Goal: Task Accomplishment & Management: Manage account settings

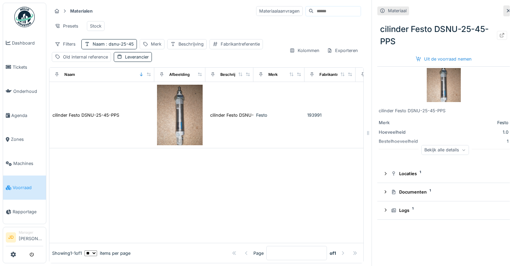
scroll to position [5, 0]
click at [18, 68] on span "Tickets" at bounding box center [28, 67] width 31 height 6
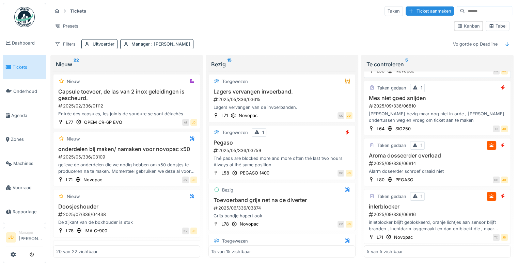
scroll to position [102, 0]
click at [447, 206] on h3 "inlerblocker" at bounding box center [437, 207] width 141 height 6
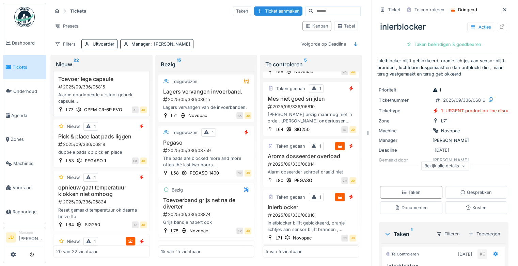
scroll to position [1016, 0]
click at [121, 148] on div "2025/09/336/06818" at bounding box center [102, 145] width 89 height 6
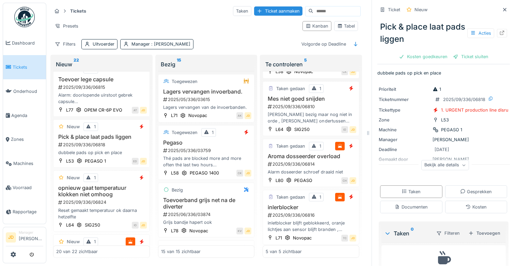
click at [452, 164] on div "Bekijk alle details" at bounding box center [445, 165] width 48 height 10
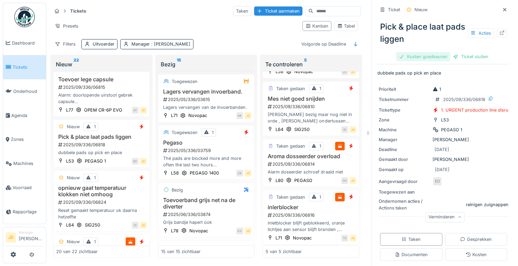
click at [424, 58] on div "Kosten goedkeuren" at bounding box center [423, 56] width 54 height 9
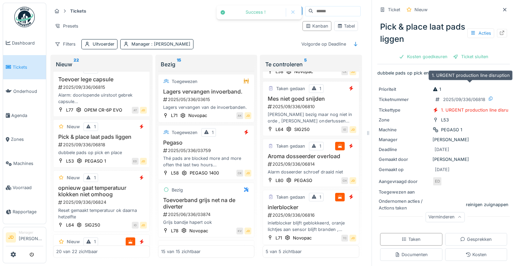
scroll to position [81, 0]
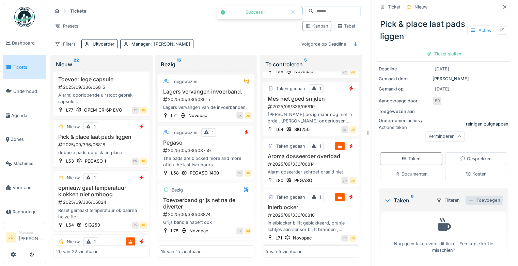
click at [481, 200] on div "Toevoegen" at bounding box center [484, 200] width 37 height 9
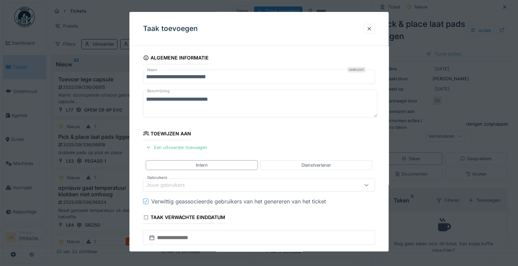
click at [169, 185] on div "Jouw gebruikers" at bounding box center [170, 185] width 48 height 7
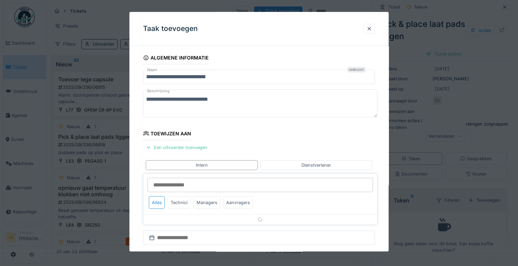
scroll to position [53, 0]
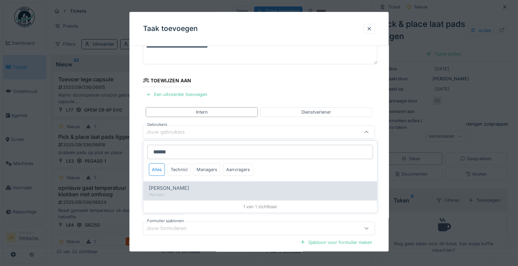
type input "******"
click at [184, 195] on div "Manager" at bounding box center [260, 195] width 223 height 6
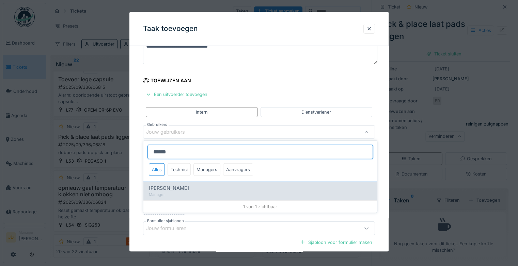
type input "****"
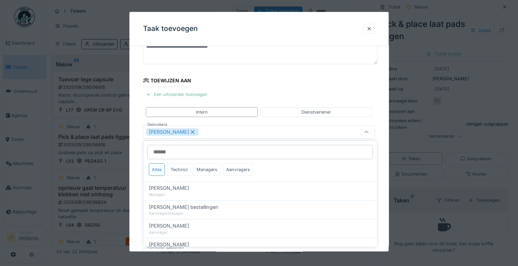
click at [366, 134] on icon at bounding box center [366, 132] width 5 height 4
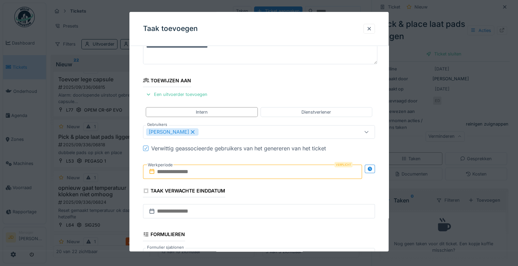
click at [186, 168] on input "text" at bounding box center [252, 172] width 219 height 14
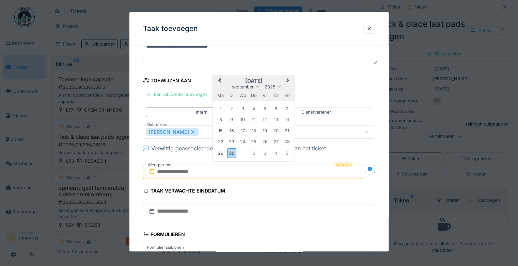
click at [276, 78] on h2 "[DATE]" at bounding box center [254, 81] width 82 height 6
click at [233, 154] on div "30" at bounding box center [231, 154] width 9 height 10
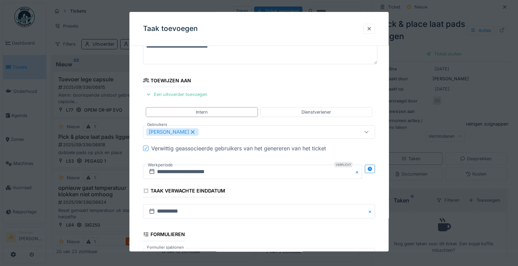
scroll to position [148, 0]
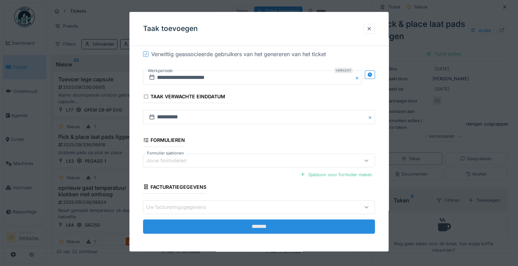
click at [235, 226] on input "*******" at bounding box center [259, 227] width 232 height 14
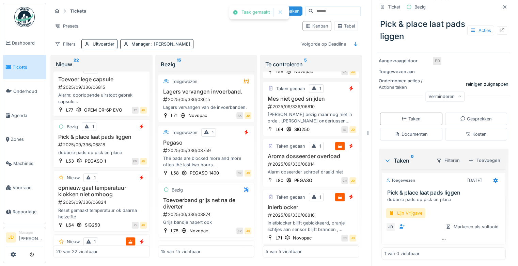
scroll to position [111, 0]
click at [399, 212] on div "Lijn Vrijgave" at bounding box center [406, 214] width 40 height 10
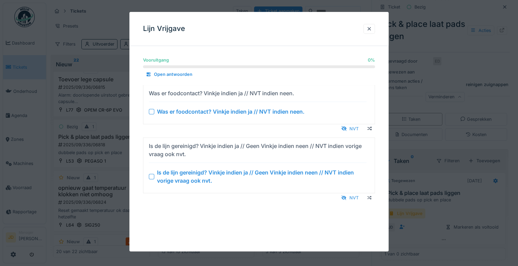
click at [153, 176] on div at bounding box center [151, 176] width 5 height 5
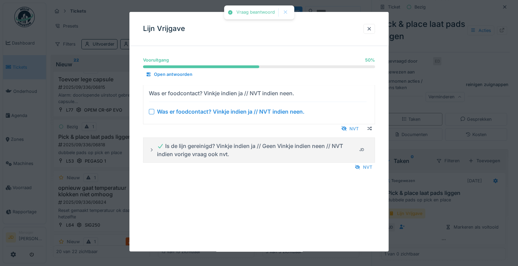
click at [151, 112] on div at bounding box center [151, 111] width 5 height 5
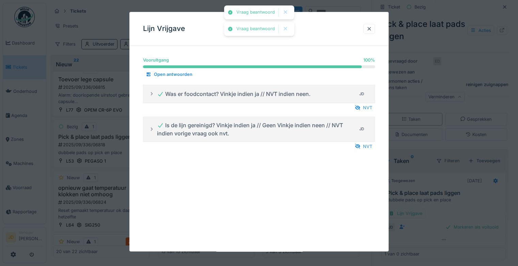
click at [414, 204] on div at bounding box center [259, 133] width 518 height 266
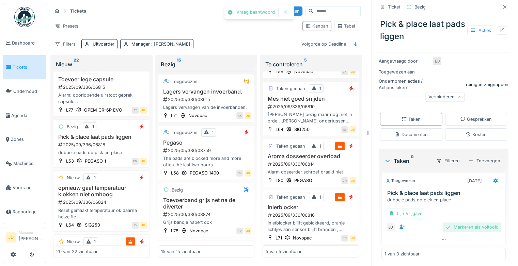
click at [444, 223] on div "Markeren als voltooid" at bounding box center [472, 227] width 59 height 9
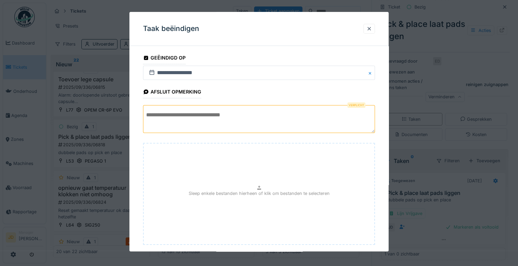
click at [234, 122] on textarea at bounding box center [259, 119] width 232 height 28
click at [234, 122] on textarea "**********" at bounding box center [259, 119] width 232 height 28
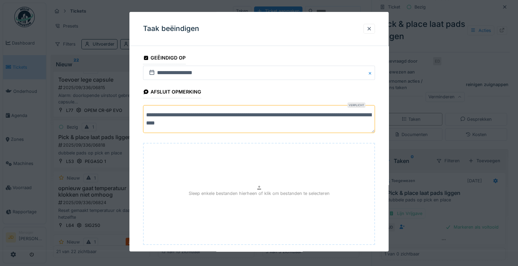
scroll to position [37, 0]
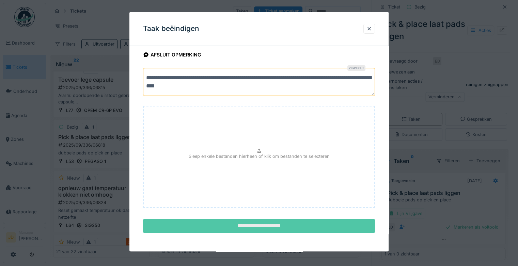
type textarea "**********"
drag, startPoint x: 262, startPoint y: 225, endPoint x: 262, endPoint y: 219, distance: 5.8
click at [262, 219] on input "**********" at bounding box center [259, 226] width 232 height 14
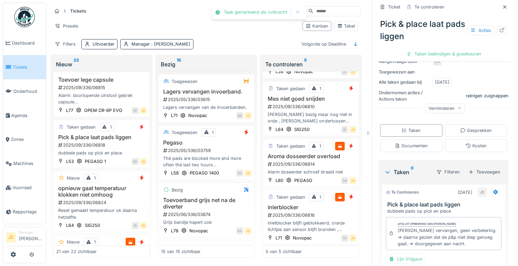
scroll to position [166, 0]
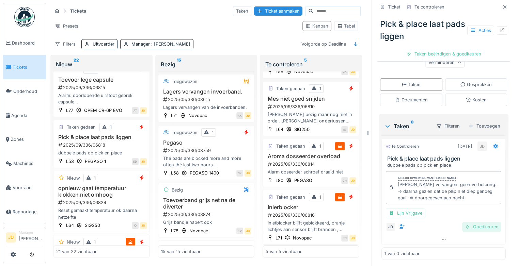
click at [462, 222] on div "Goedkeuren" at bounding box center [481, 226] width 39 height 9
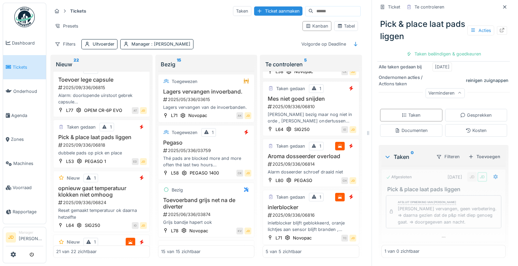
scroll to position [134, 0]
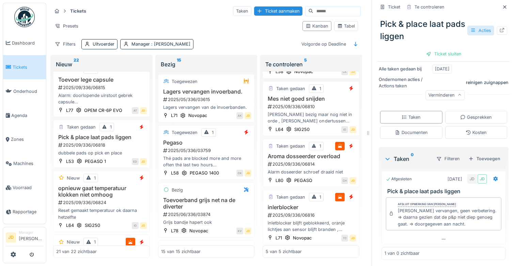
click at [472, 28] on div "Acties" at bounding box center [480, 31] width 27 height 10
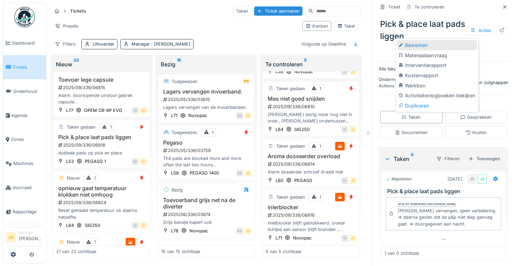
click at [424, 44] on div "Bewerken" at bounding box center [437, 45] width 80 height 10
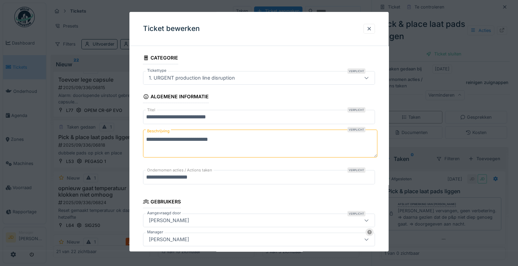
scroll to position [53, 0]
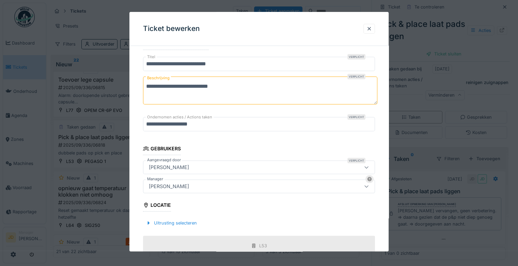
click at [219, 190] on div "[PERSON_NAME]" at bounding box center [259, 187] width 232 height 14
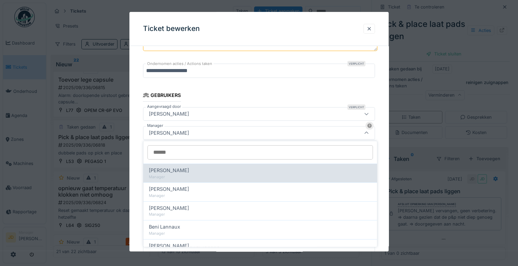
scroll to position [107, 0]
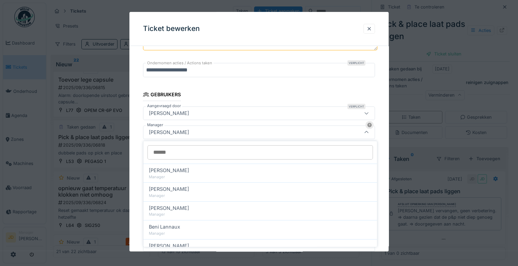
click at [256, 153] on input "Manager" at bounding box center [261, 152] width 226 height 14
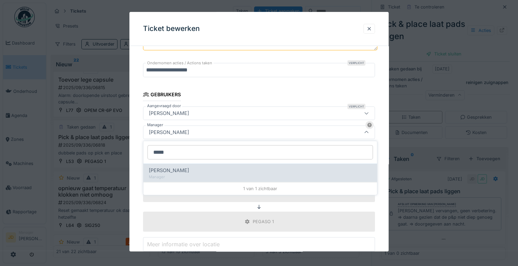
type input "*****"
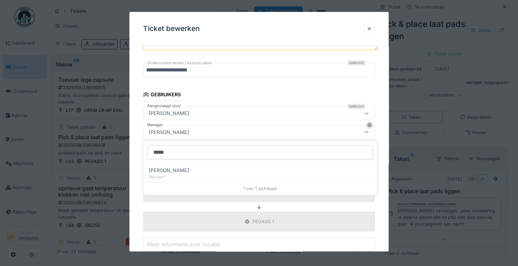
drag, startPoint x: 218, startPoint y: 170, endPoint x: 218, endPoint y: 166, distance: 4.1
click at [218, 167] on div "[PERSON_NAME]" at bounding box center [260, 170] width 223 height 7
type input "****"
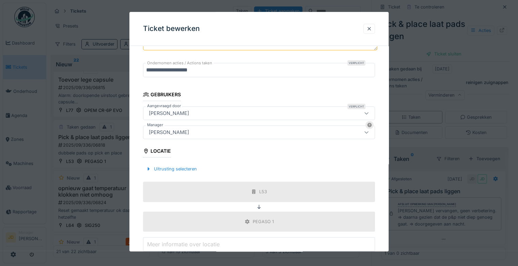
scroll to position [197, 0]
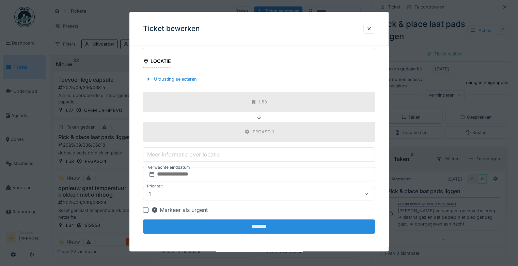
click at [262, 222] on input "*******" at bounding box center [259, 227] width 232 height 14
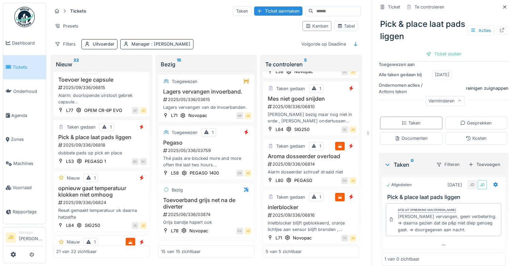
scroll to position [134, 0]
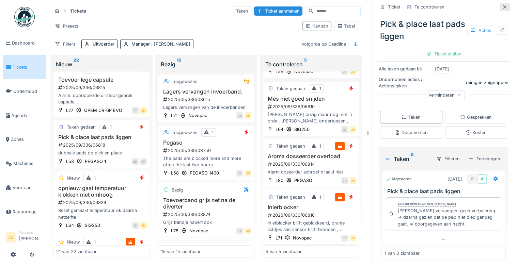
click at [502, 5] on icon at bounding box center [504, 7] width 5 height 4
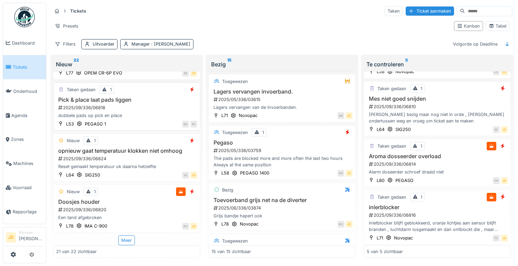
scroll to position [1012, 0]
click at [127, 207] on div "2025/09/336/06820" at bounding box center [128, 210] width 140 height 6
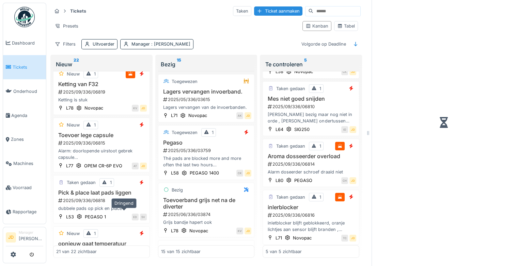
scroll to position [1141, 0]
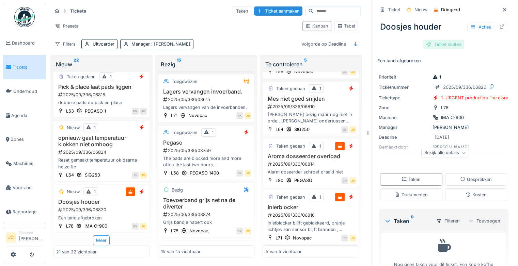
click at [443, 40] on div "Ticket sluiten" at bounding box center [444, 44] width 41 height 9
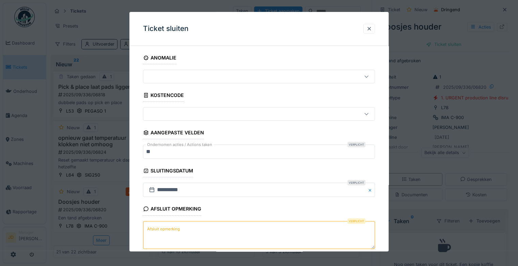
click at [207, 227] on textarea "Afsluit opmerking" at bounding box center [259, 235] width 232 height 28
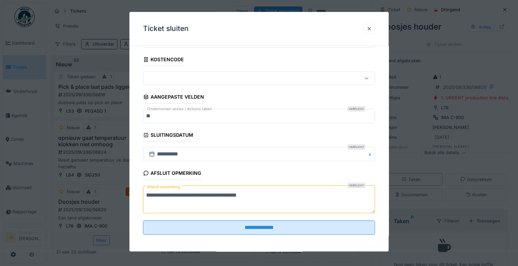
scroll to position [37, 0]
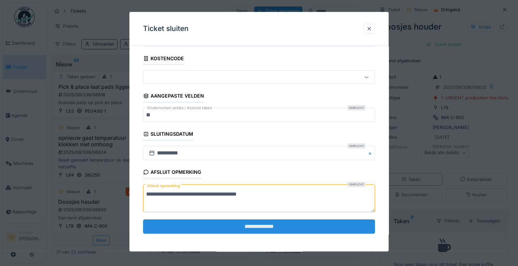
type textarea "**********"
click at [218, 228] on input "**********" at bounding box center [259, 227] width 232 height 14
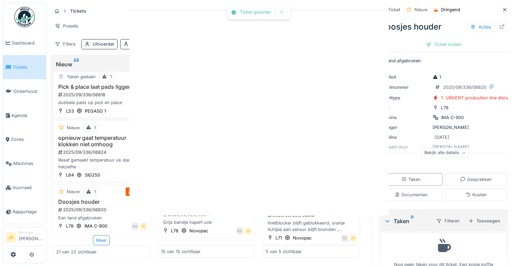
scroll to position [0, 0]
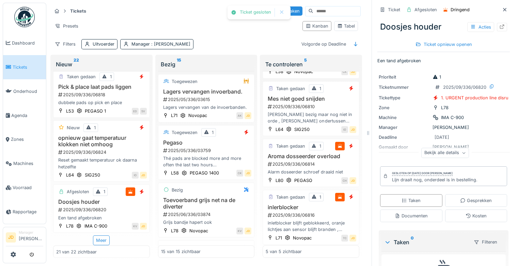
click at [500, 5] on div at bounding box center [505, 9] width 10 height 9
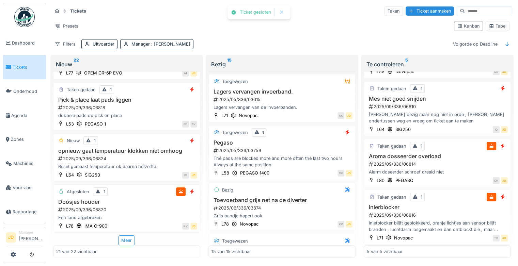
scroll to position [1012, 0]
click at [134, 148] on h3 "opnieuw gaat temperatuur klokken niet omhoog" at bounding box center [126, 151] width 141 height 6
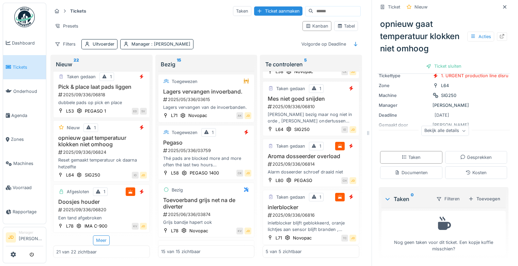
scroll to position [45, 0]
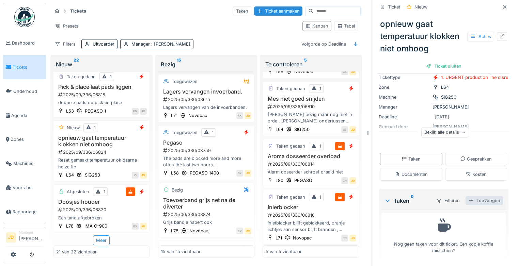
click at [470, 196] on div "Toevoegen" at bounding box center [484, 200] width 37 height 9
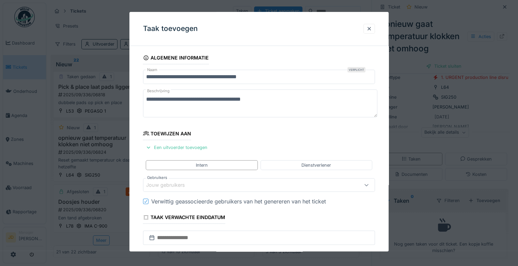
click at [199, 182] on div "Jouw gebruikers" at bounding box center [245, 185] width 198 height 7
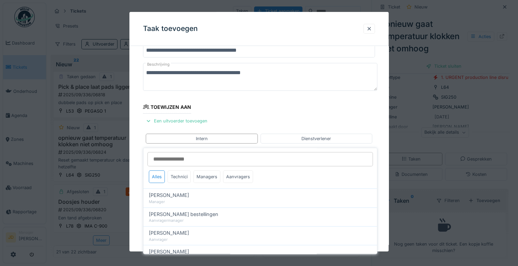
scroll to position [53, 0]
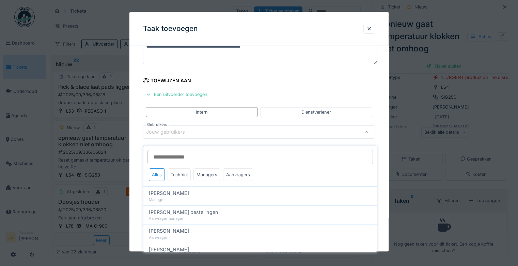
click at [225, 157] on input "Gebruikers" at bounding box center [261, 157] width 226 height 14
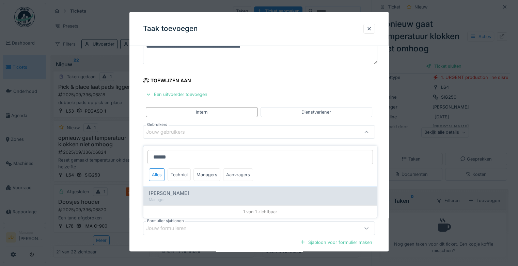
type input "******"
click at [196, 190] on div "[PERSON_NAME]" at bounding box center [260, 193] width 223 height 7
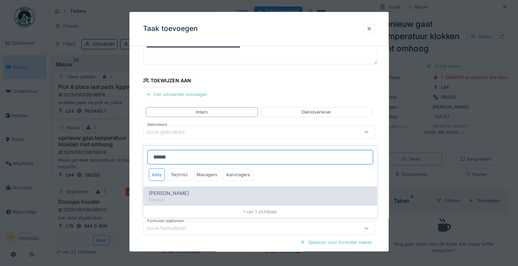
type input "****"
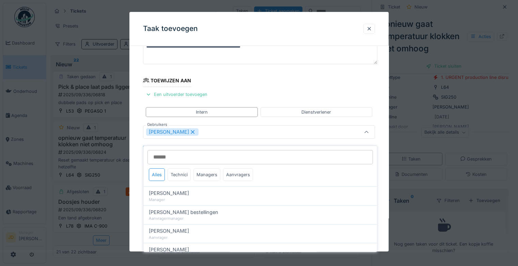
click at [363, 131] on div at bounding box center [366, 132] width 16 height 13
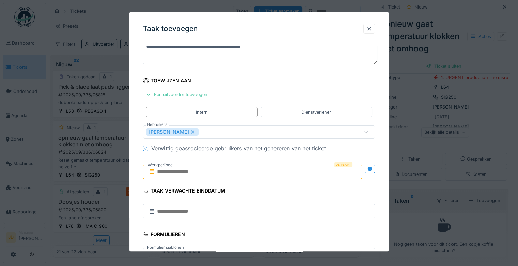
click at [194, 174] on input "text" at bounding box center [252, 172] width 219 height 14
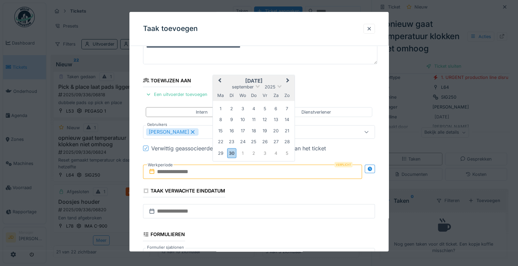
click at [275, 82] on h2 "[DATE]" at bounding box center [254, 81] width 82 height 6
click at [231, 153] on div "30" at bounding box center [231, 154] width 9 height 10
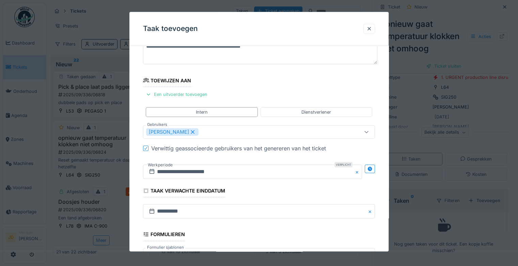
scroll to position [148, 0]
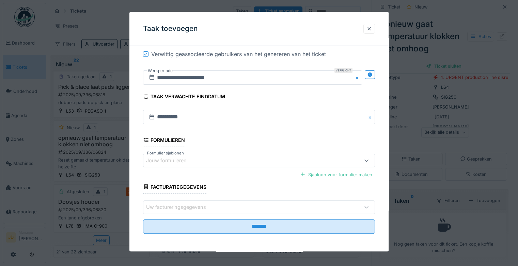
click at [372, 31] on div at bounding box center [369, 29] width 5 height 6
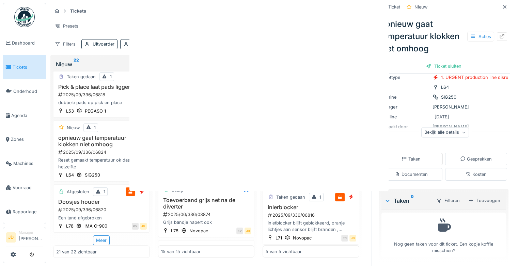
scroll to position [0, 0]
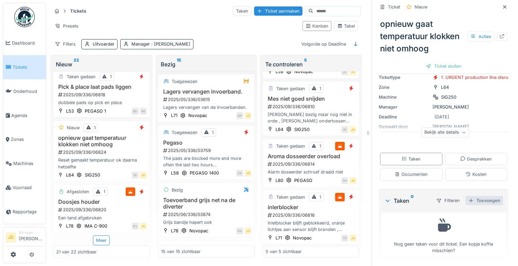
click at [481, 200] on div "Toevoegen" at bounding box center [484, 200] width 37 height 9
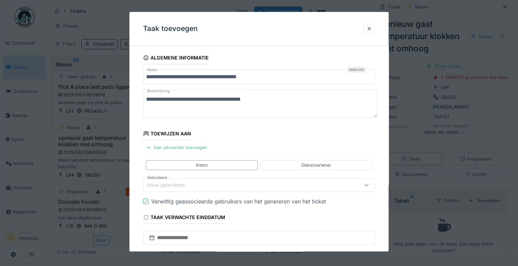
click at [171, 191] on div "Jouw gebruikers" at bounding box center [259, 186] width 232 height 14
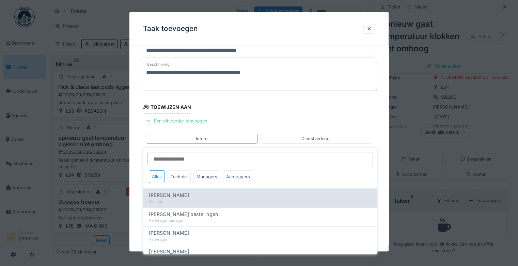
scroll to position [53, 0]
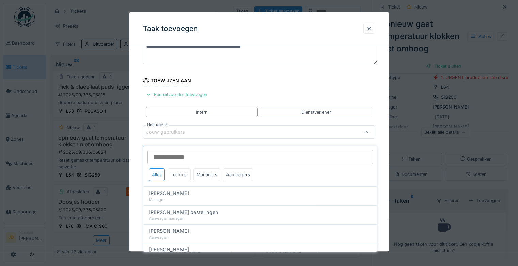
click at [196, 157] on input "Gebruikers" at bounding box center [261, 157] width 226 height 14
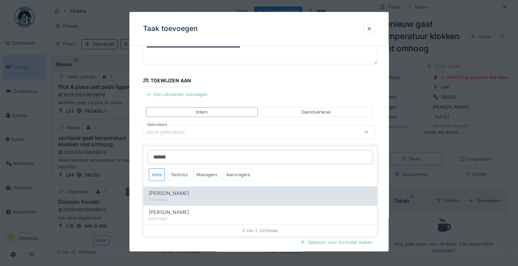
type input "******"
click at [198, 190] on div "[PERSON_NAME]" at bounding box center [260, 193] width 223 height 7
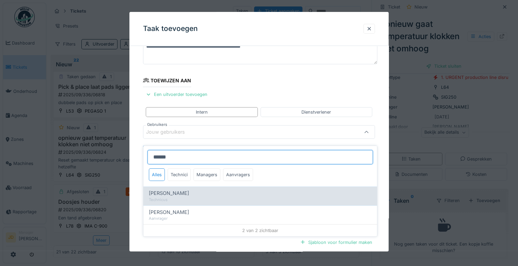
type input "****"
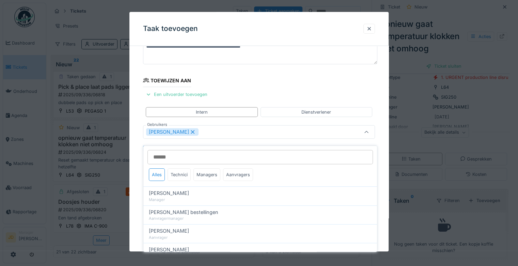
click at [363, 135] on div at bounding box center [366, 132] width 16 height 13
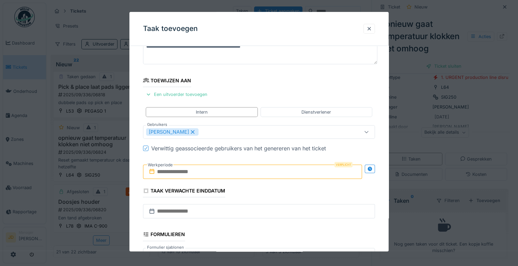
scroll to position [0, 0]
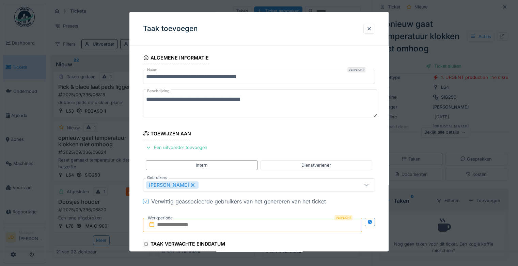
click at [282, 101] on textarea "**********" at bounding box center [260, 104] width 234 height 28
type textarea "*"
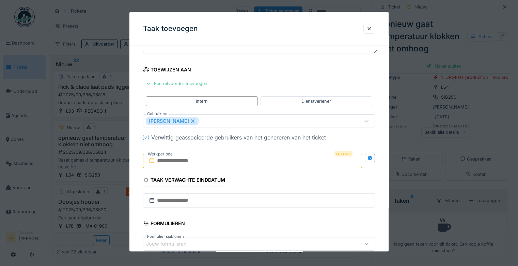
scroll to position [80, 0]
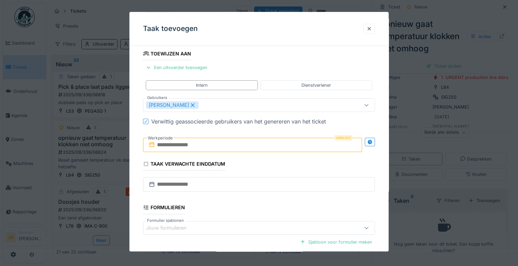
type textarea "**********"
click at [296, 147] on input "text" at bounding box center [252, 145] width 219 height 14
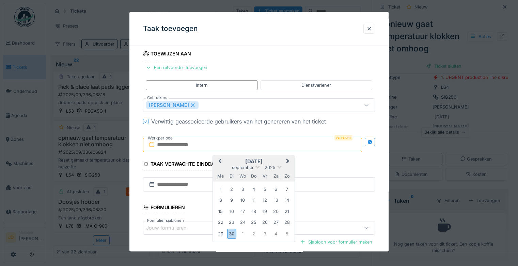
click at [272, 159] on h2 "[DATE]" at bounding box center [254, 162] width 82 height 6
click at [233, 236] on div "30" at bounding box center [231, 234] width 9 height 10
click at [242, 234] on div "1" at bounding box center [242, 234] width 9 height 9
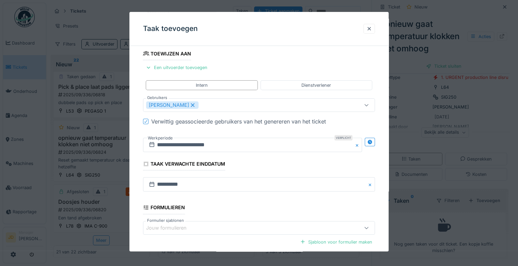
scroll to position [148, 0]
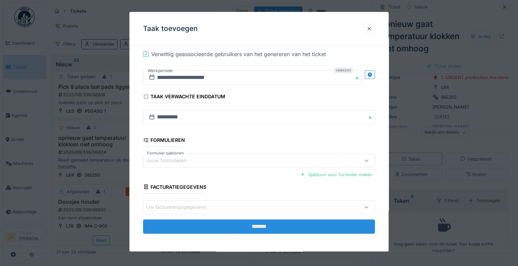
click at [266, 226] on input "*******" at bounding box center [259, 227] width 232 height 14
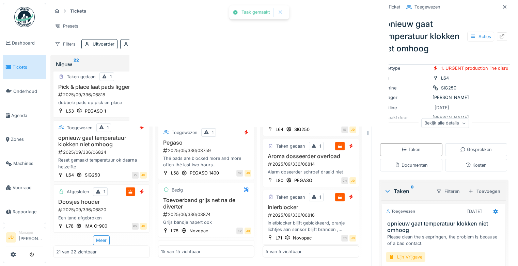
scroll to position [36, 0]
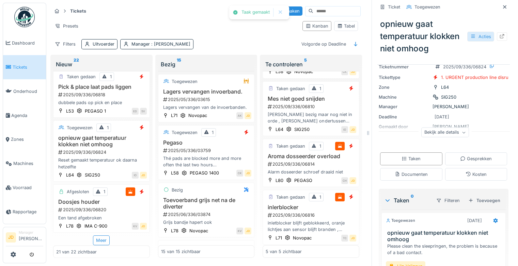
click at [471, 32] on div "Acties" at bounding box center [480, 37] width 27 height 10
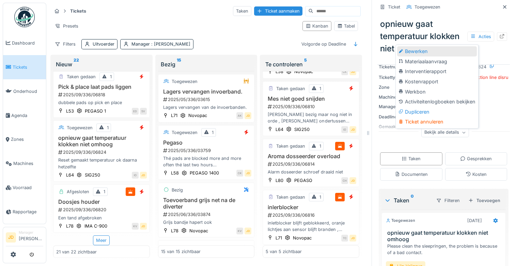
click at [415, 47] on div "Bewerken" at bounding box center [437, 51] width 80 height 10
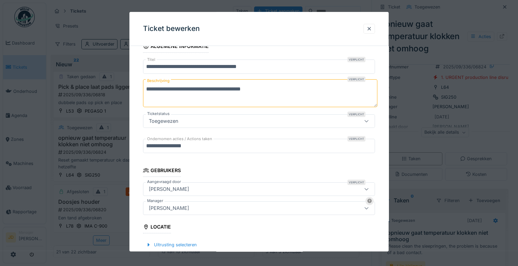
scroll to position [51, 0]
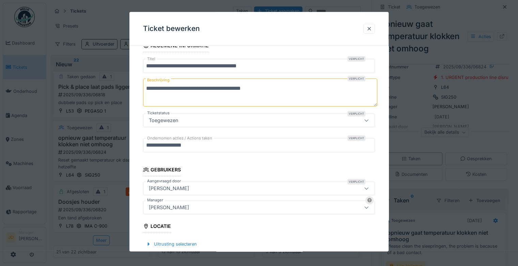
click at [182, 207] on div "[PERSON_NAME]" at bounding box center [169, 207] width 46 height 7
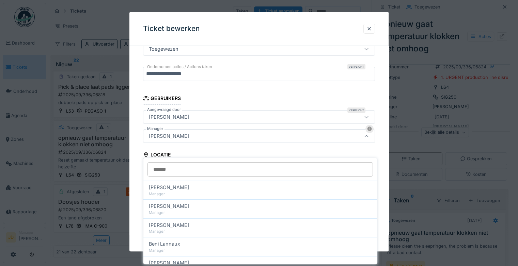
scroll to position [126, 0]
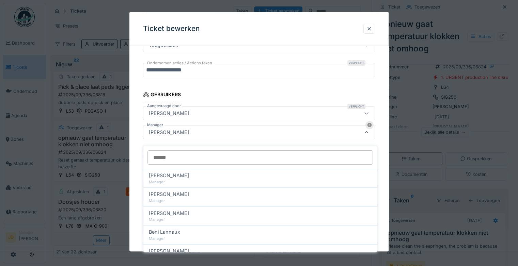
click at [201, 151] on input "Manager" at bounding box center [261, 158] width 226 height 14
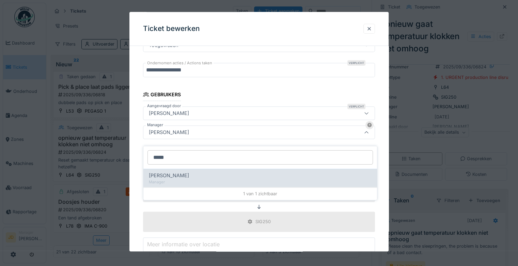
type input "*****"
click at [189, 172] on span "[PERSON_NAME]" at bounding box center [169, 175] width 40 height 7
type input "****"
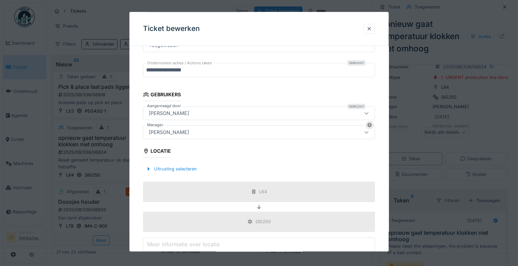
scroll to position [216, 0]
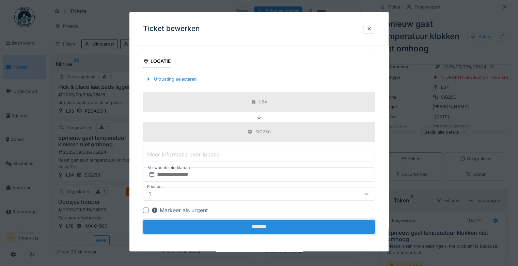
click at [238, 226] on input "*******" at bounding box center [259, 227] width 232 height 14
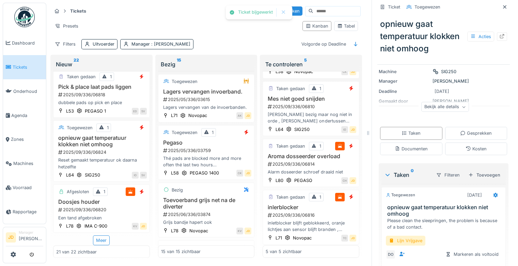
scroll to position [0, 0]
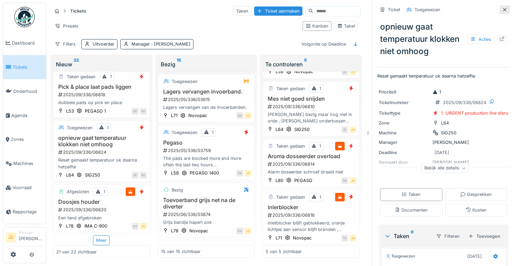
click at [502, 7] on icon at bounding box center [504, 9] width 5 height 4
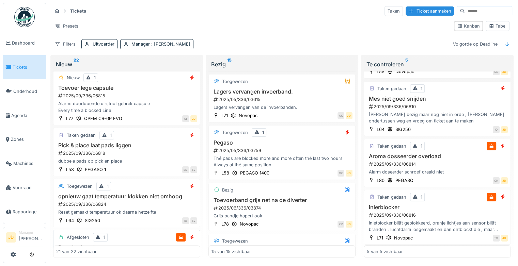
scroll to position [939, 0]
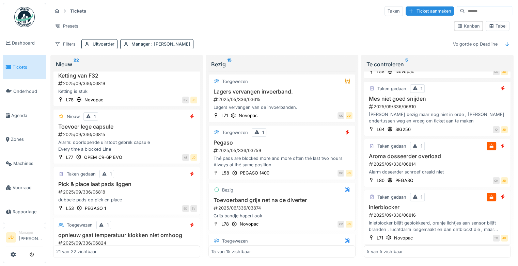
click at [144, 188] on h3 "Pick & place laat pads liggen" at bounding box center [126, 184] width 141 height 6
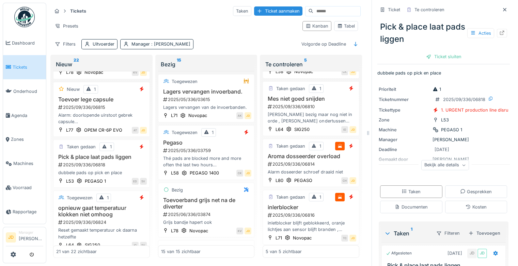
scroll to position [76, 0]
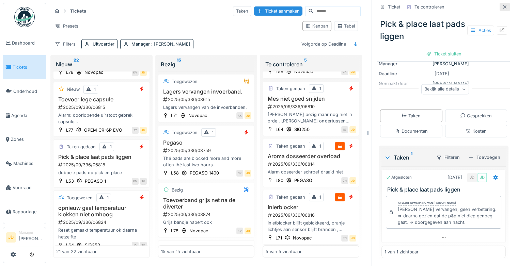
click at [502, 4] on div at bounding box center [504, 7] width 5 height 6
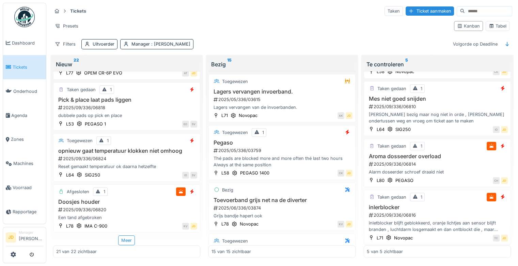
scroll to position [918, 0]
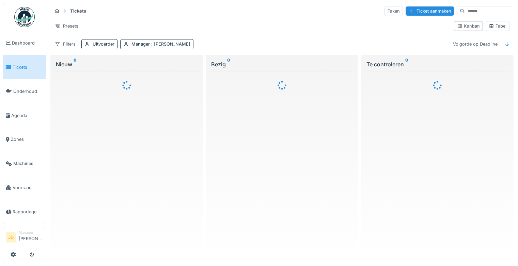
scroll to position [5, 0]
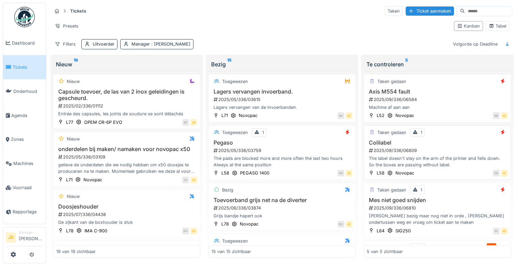
click at [455, 163] on div "Taken gedaan 1 Colilabel 2025/09/336/06809 The label doesn't stay on the arm of…" at bounding box center [437, 152] width 147 height 55
click at [432, 140] on div "Colilabel 2025/09/336/06809 The label doesn't stay on the arm of the printer an…" at bounding box center [437, 154] width 141 height 29
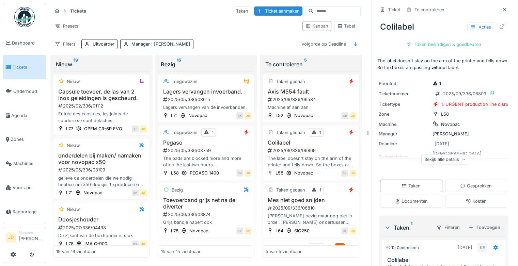
scroll to position [109, 0]
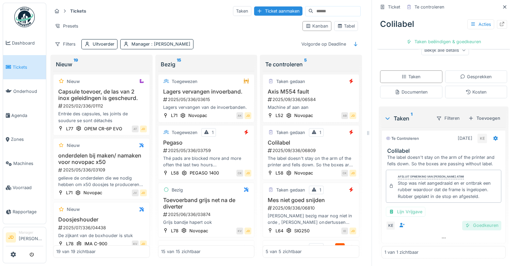
click at [462, 221] on div "Goedkeuren" at bounding box center [481, 225] width 39 height 9
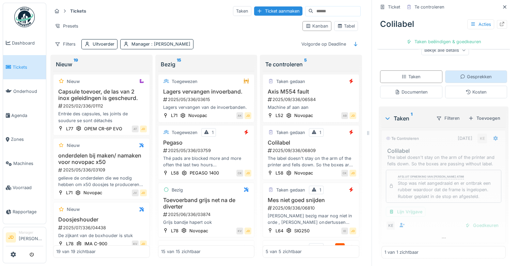
scroll to position [70, 0]
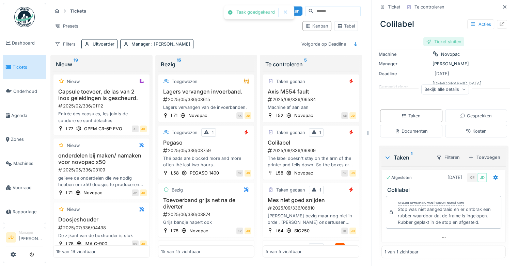
click at [440, 37] on div "Ticket sluiten" at bounding box center [444, 41] width 41 height 9
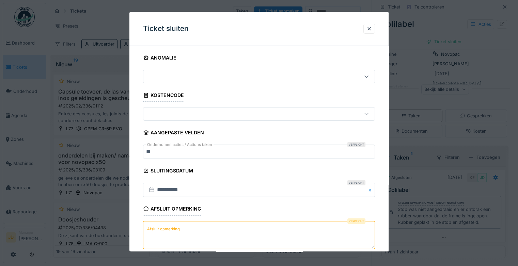
click at [187, 223] on textarea "Afsluit opmerking" at bounding box center [259, 235] width 232 height 28
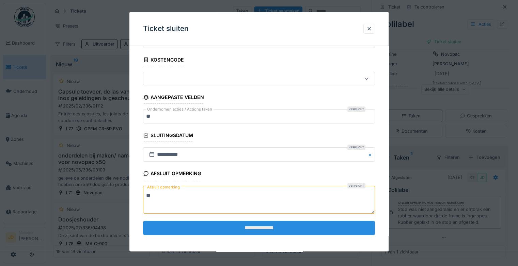
type textarea "**"
click at [187, 222] on input "**********" at bounding box center [259, 228] width 232 height 14
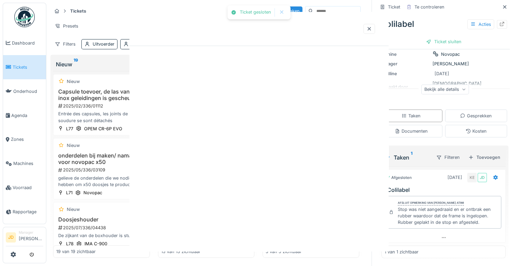
scroll to position [0, 0]
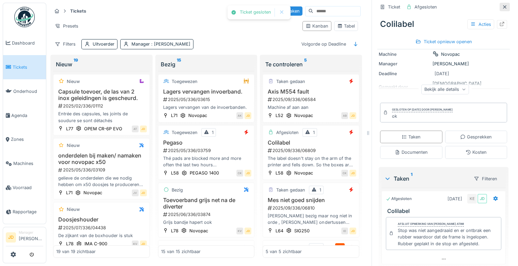
click at [502, 5] on icon at bounding box center [504, 7] width 5 height 4
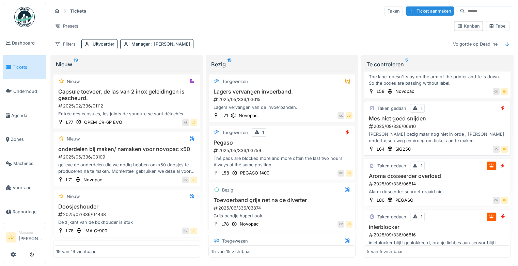
scroll to position [82, 0]
click at [442, 136] on div "[PERSON_NAME] bezig maar nog niet in orde , [PERSON_NAME] ondertussen weg en vr…" at bounding box center [437, 137] width 141 height 13
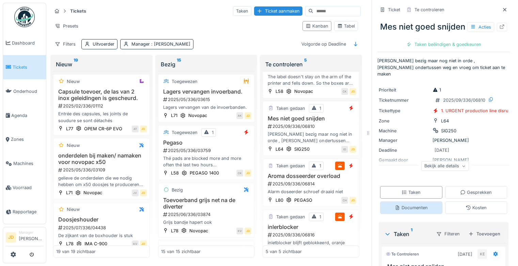
scroll to position [109, 0]
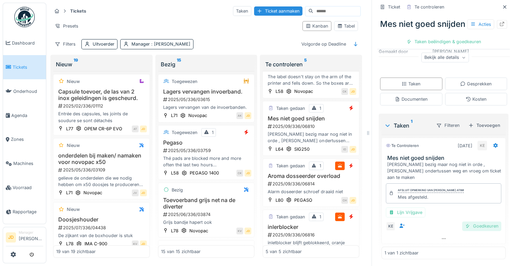
click at [465, 223] on div at bounding box center [467, 226] width 5 height 6
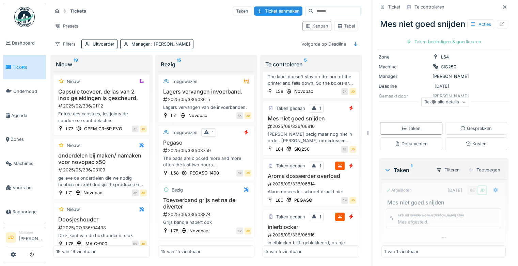
scroll to position [70, 0]
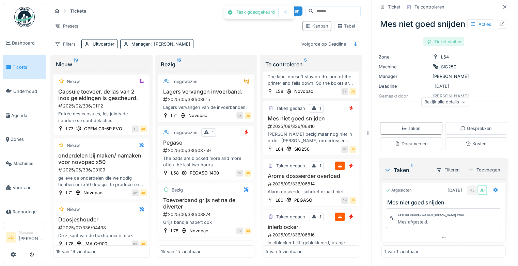
click at [436, 46] on div "Ticket sluiten" at bounding box center [444, 41] width 41 height 9
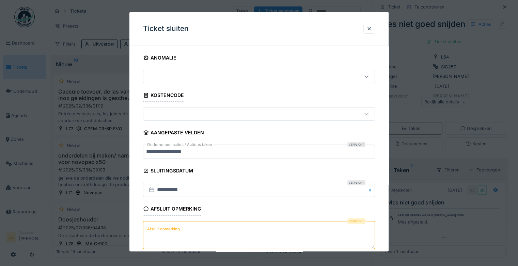
click at [212, 224] on textarea "Afsluit opmerking" at bounding box center [259, 235] width 232 height 28
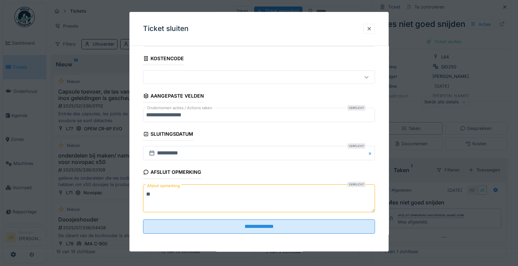
scroll to position [37, 0]
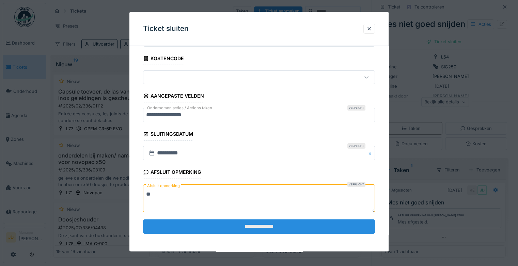
type textarea "**"
click at [213, 225] on input "**********" at bounding box center [259, 227] width 232 height 14
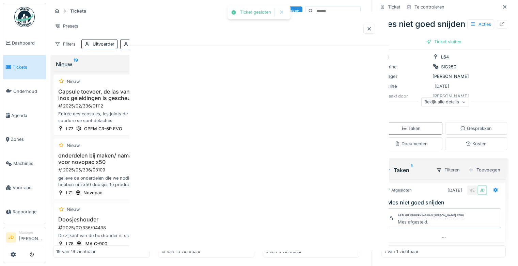
scroll to position [0, 0]
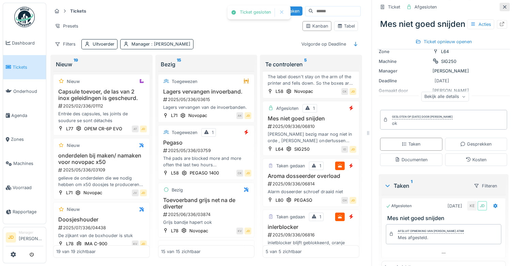
click at [503, 5] on icon at bounding box center [504, 6] width 3 height 3
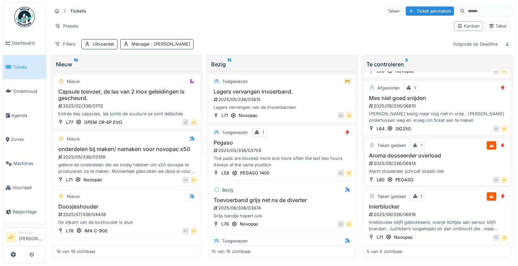
scroll to position [102, 0]
click at [441, 204] on h3 "inlerblocker" at bounding box center [437, 207] width 141 height 6
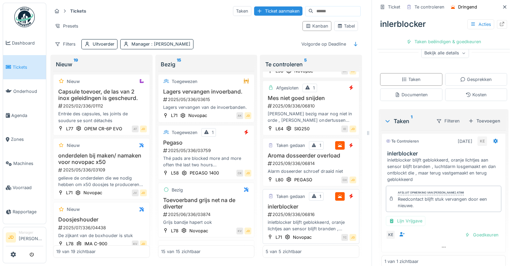
scroll to position [114, 0]
click at [465, 230] on div "Goedkeuren" at bounding box center [481, 234] width 39 height 9
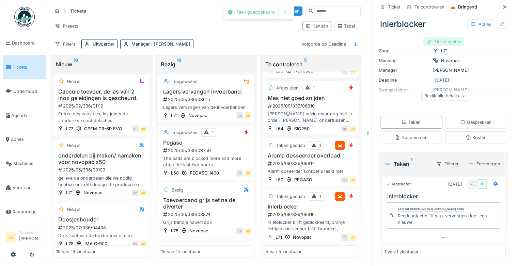
click at [439, 38] on div "Ticket sluiten" at bounding box center [444, 41] width 41 height 9
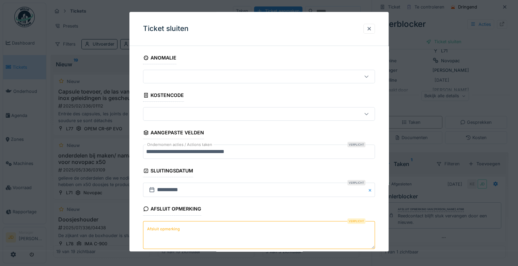
click at [212, 236] on textarea "Afsluit opmerking" at bounding box center [259, 235] width 232 height 28
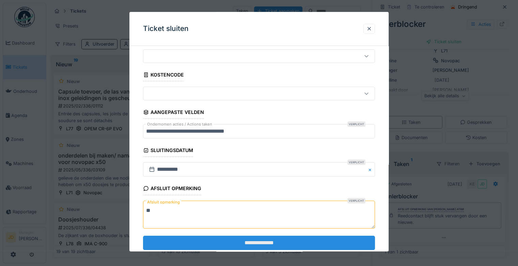
type textarea "**"
click at [212, 240] on input "**********" at bounding box center [259, 243] width 232 height 14
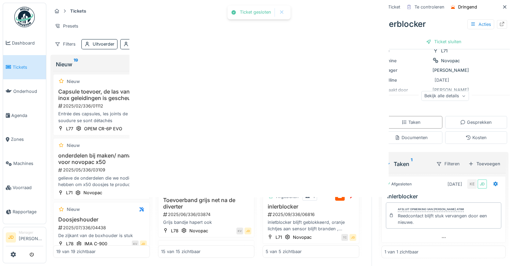
scroll to position [0, 0]
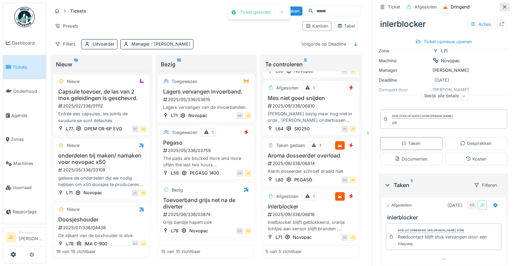
click at [502, 5] on icon at bounding box center [504, 7] width 5 height 4
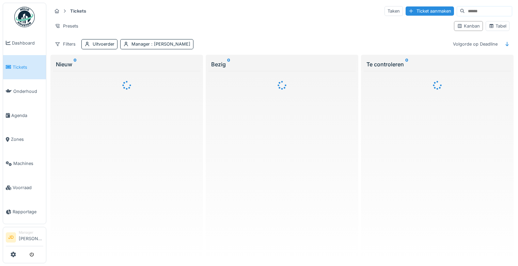
scroll to position [5, 0]
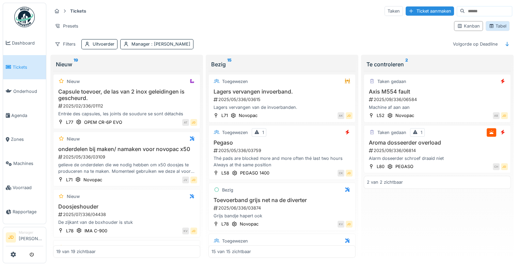
click at [486, 25] on div "Tabel" at bounding box center [498, 26] width 24 height 10
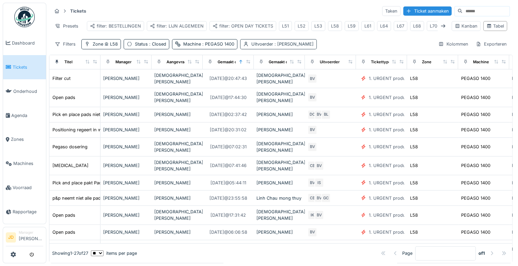
click at [281, 43] on span ": [PERSON_NAME]" at bounding box center [293, 44] width 41 height 5
click at [281, 43] on span ": Bert Vermeiren" at bounding box center [293, 44] width 41 height 5
click at [286, 42] on span ": Bert Vermeiren" at bounding box center [293, 44] width 41 height 5
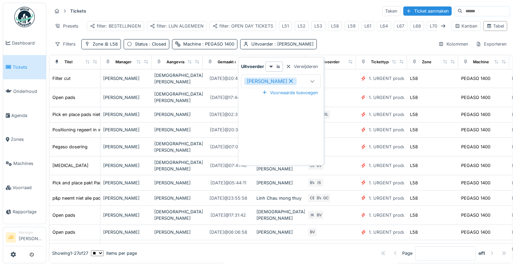
click at [288, 79] on icon at bounding box center [291, 81] width 6 height 5
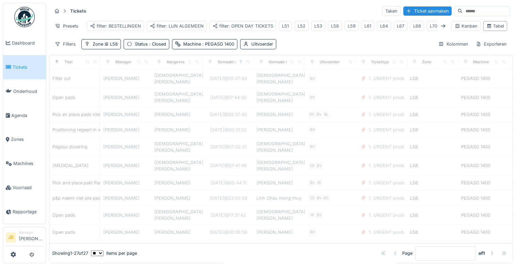
click at [319, 45] on div "Filters Zone L58 Status : Closed Machine : PEGASO 1400 Uitvoerder Kolommen Expo…" at bounding box center [281, 44] width 458 height 10
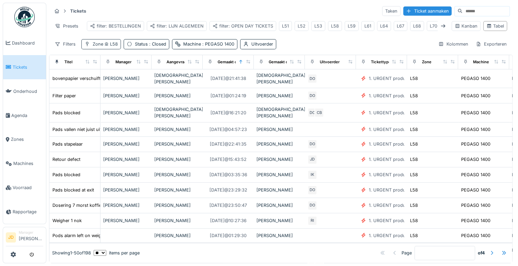
click at [111, 44] on span "L58" at bounding box center [110, 44] width 15 height 5
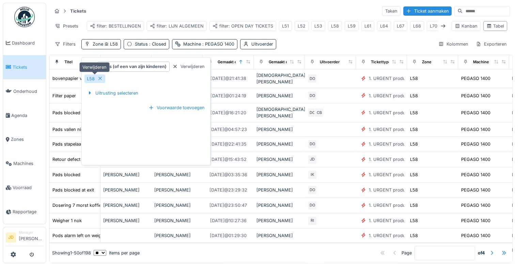
click at [99, 76] on icon at bounding box center [99, 78] width 5 height 4
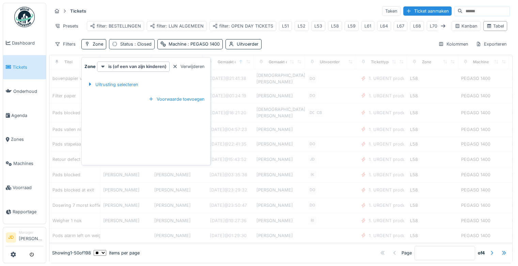
click at [143, 46] on span ": Closed" at bounding box center [142, 44] width 18 height 5
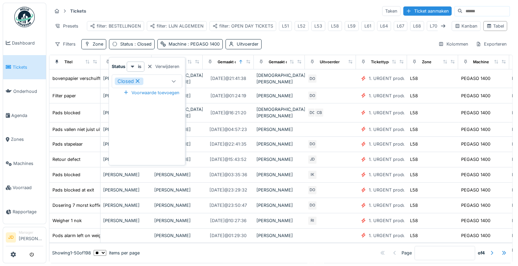
click at [139, 79] on icon at bounding box center [138, 81] width 6 height 5
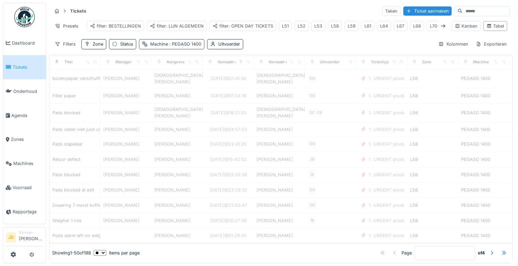
click at [176, 44] on span ": PEGASO 1400" at bounding box center [184, 44] width 33 height 5
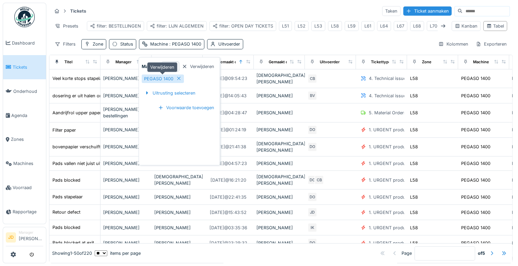
click at [177, 76] on icon at bounding box center [178, 78] width 5 height 4
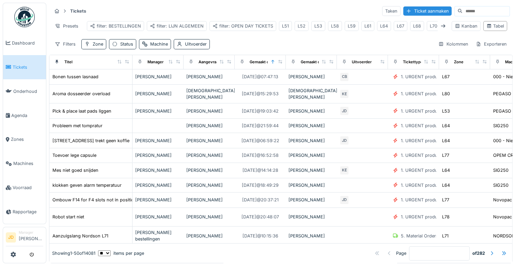
drag, startPoint x: 93, startPoint y: 63, endPoint x: 125, endPoint y: 67, distance: 32.2
click at [125, 67] on th "Titel" at bounding box center [90, 62] width 83 height 14
click at [61, 47] on div "Filters" at bounding box center [65, 44] width 27 height 10
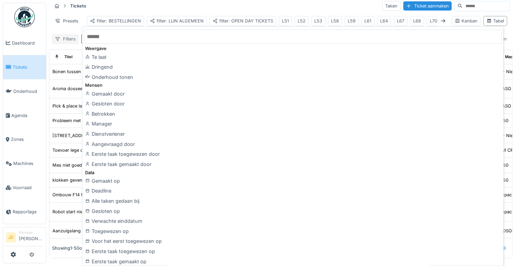
click at [61, 44] on div "Filters" at bounding box center [65, 39] width 27 height 10
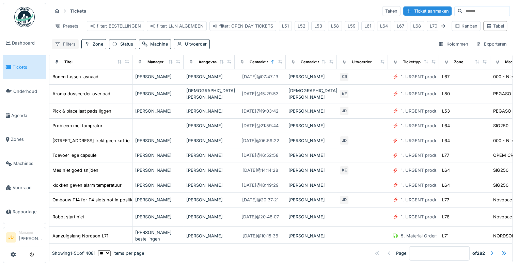
click at [63, 44] on div "Filters" at bounding box center [65, 44] width 27 height 10
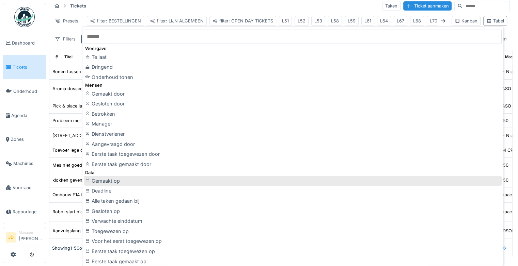
click at [140, 181] on div "Gemaakt op" at bounding box center [293, 181] width 418 height 10
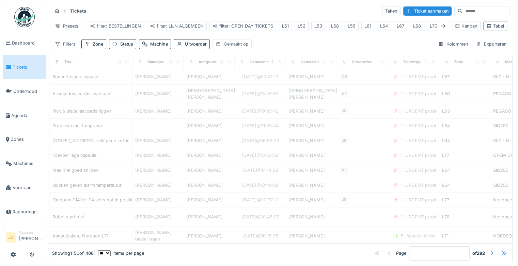
click at [224, 46] on div "Gemaakt op" at bounding box center [236, 44] width 25 height 6
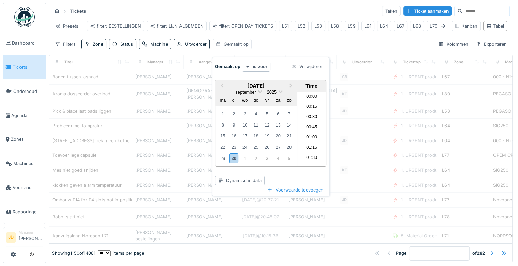
scroll to position [867, 0]
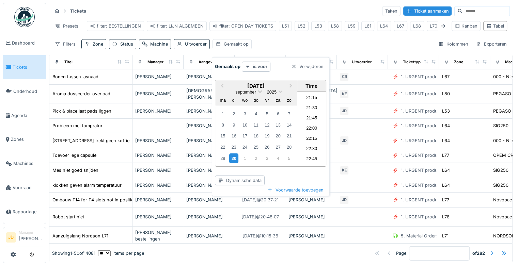
click at [233, 154] on div "30" at bounding box center [233, 159] width 9 height 10
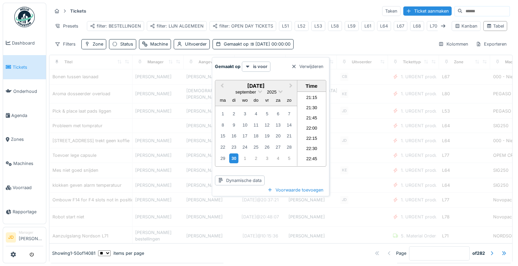
click at [233, 154] on div "30" at bounding box center [233, 159] width 9 height 10
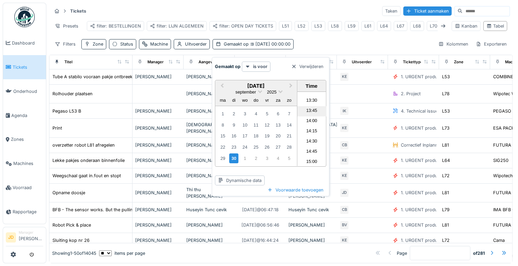
scroll to position [543, 0]
click at [308, 111] on li "13:45" at bounding box center [311, 116] width 29 height 10
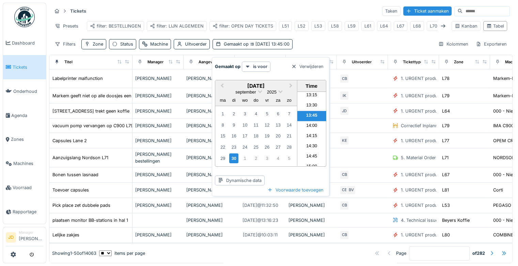
click at [302, 40] on div "Filters Zone Status Machine Uitvoerder Gemaakt op 30-9-2025 13:45:00 Kolommen E…" at bounding box center [281, 44] width 458 height 10
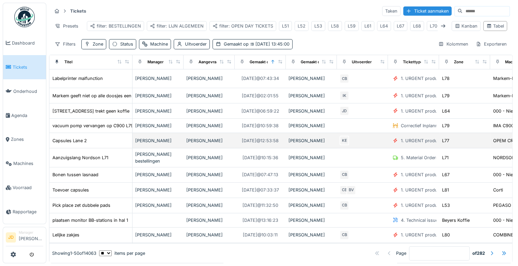
scroll to position [0, 0]
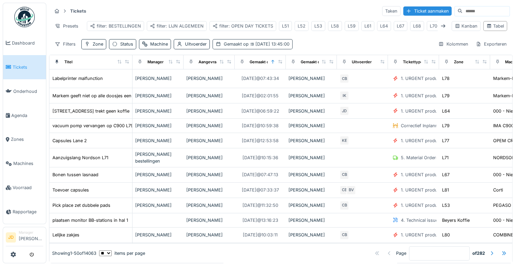
click at [250, 46] on icon at bounding box center [251, 44] width 3 height 4
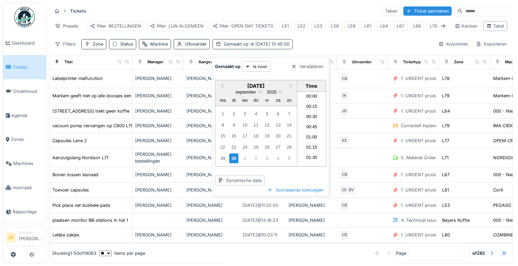
scroll to position [530, 0]
click at [247, 66] on icon at bounding box center [247, 67] width 3 height 2
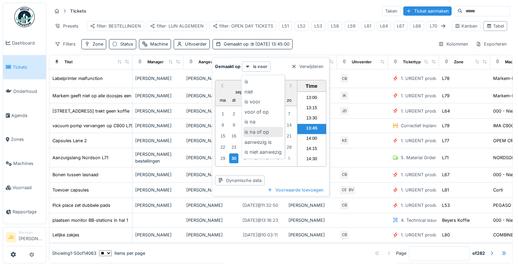
click at [270, 130] on div "is na of op" at bounding box center [263, 132] width 40 height 10
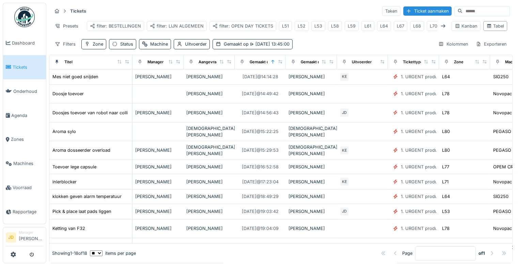
click at [323, 45] on div "Filters Zone Status Machine Uitvoerder Gemaakt op 30-9-2025 13:45:00 Kolommen E…" at bounding box center [281, 44] width 458 height 10
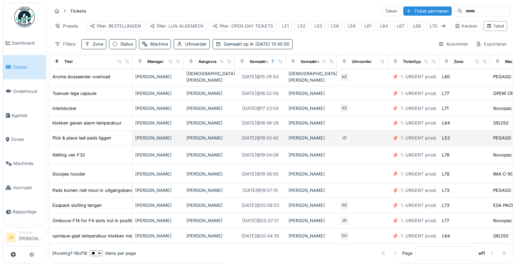
scroll to position [0, 0]
